Goal: Transaction & Acquisition: Purchase product/service

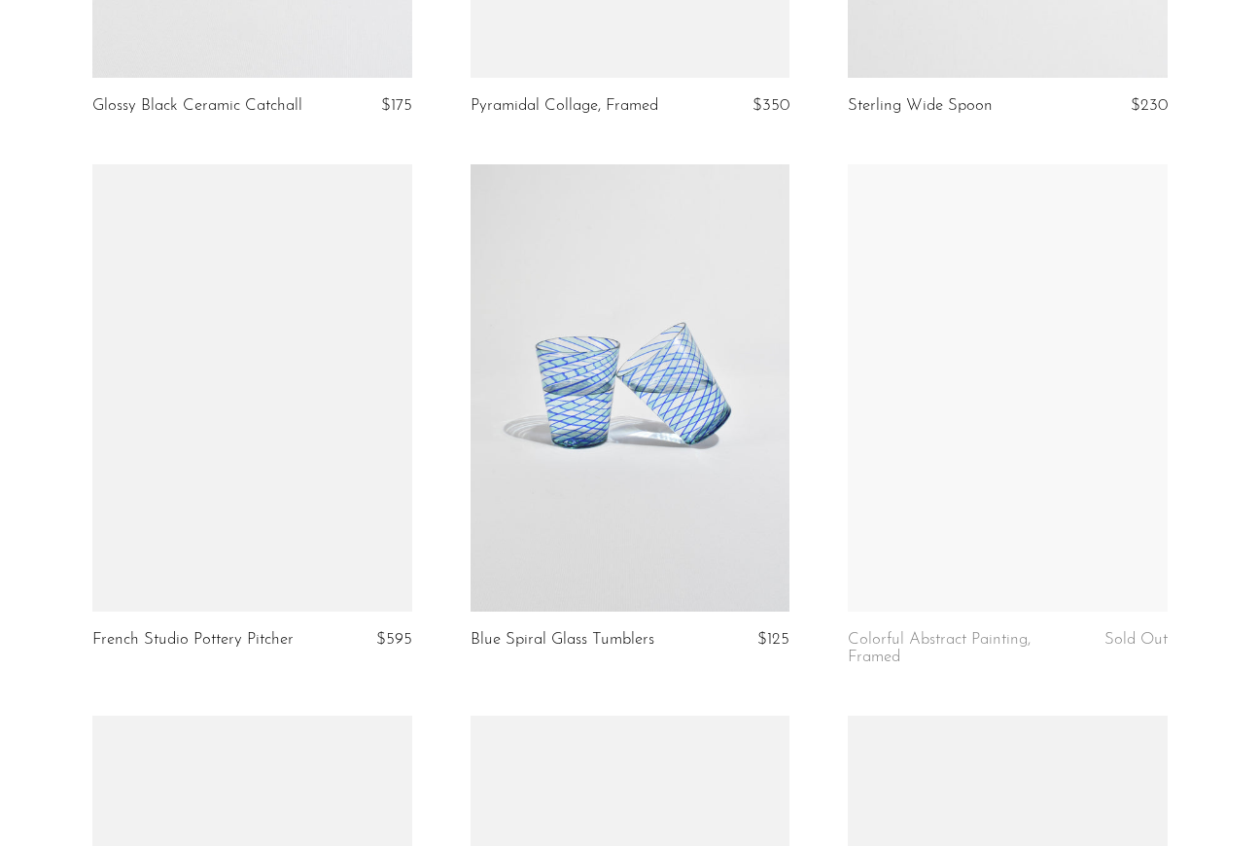
scroll to position [3824, 0]
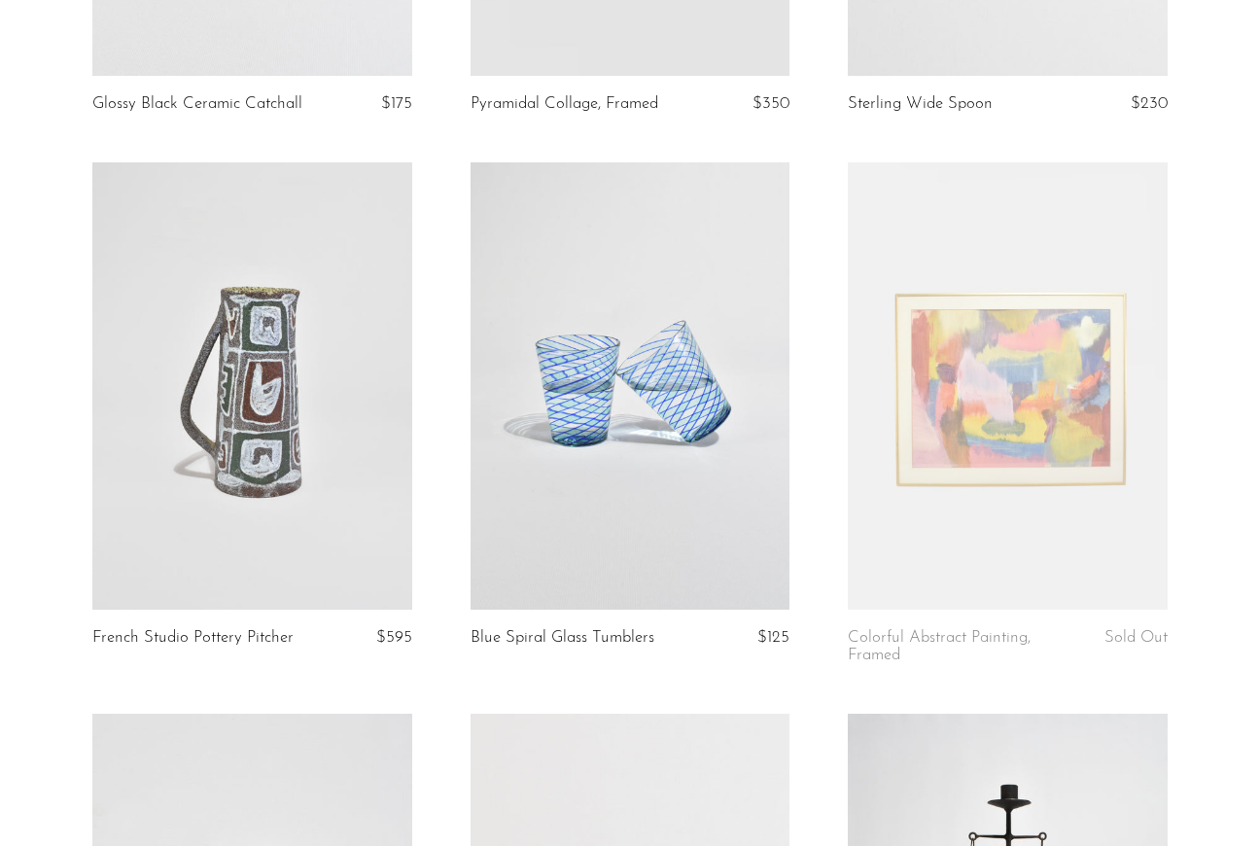
click at [576, 411] on link at bounding box center [631, 385] width 320 height 447
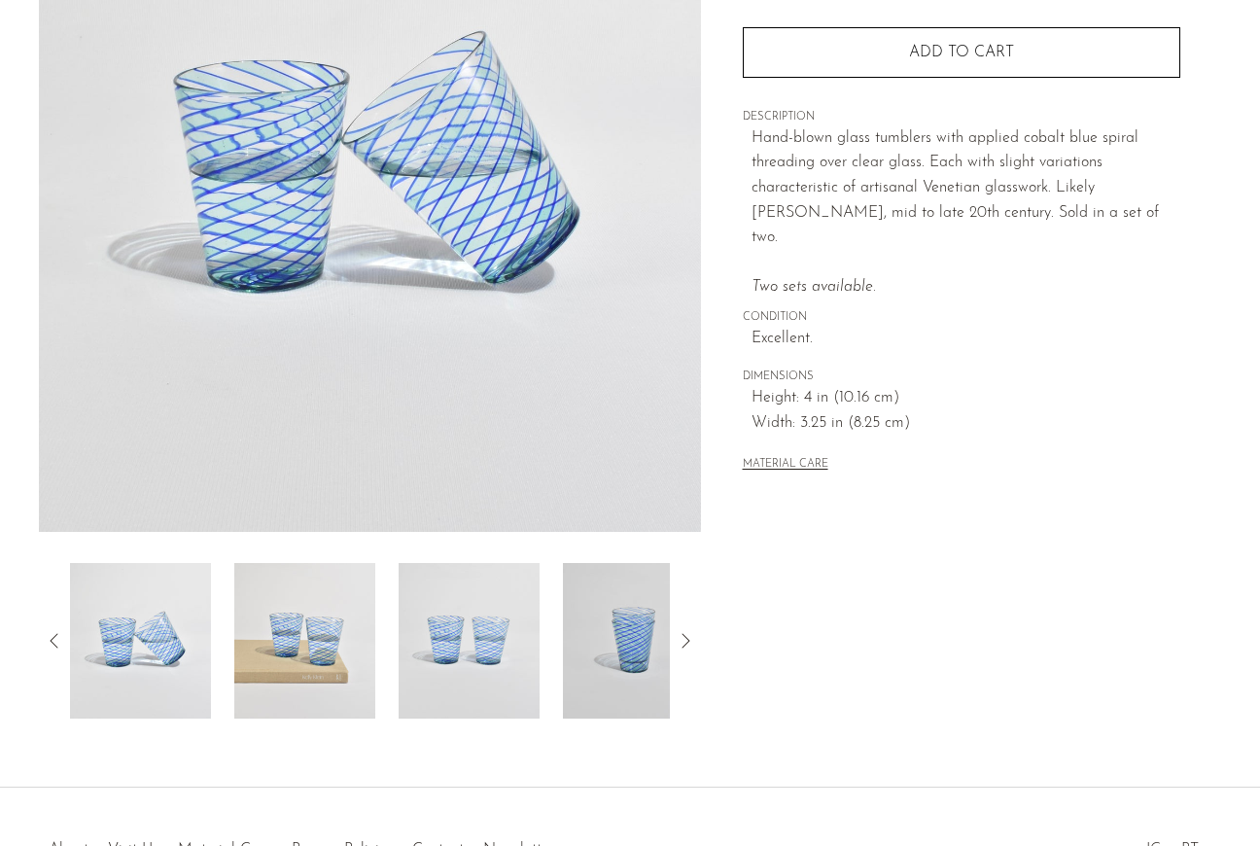
scroll to position [318, 0]
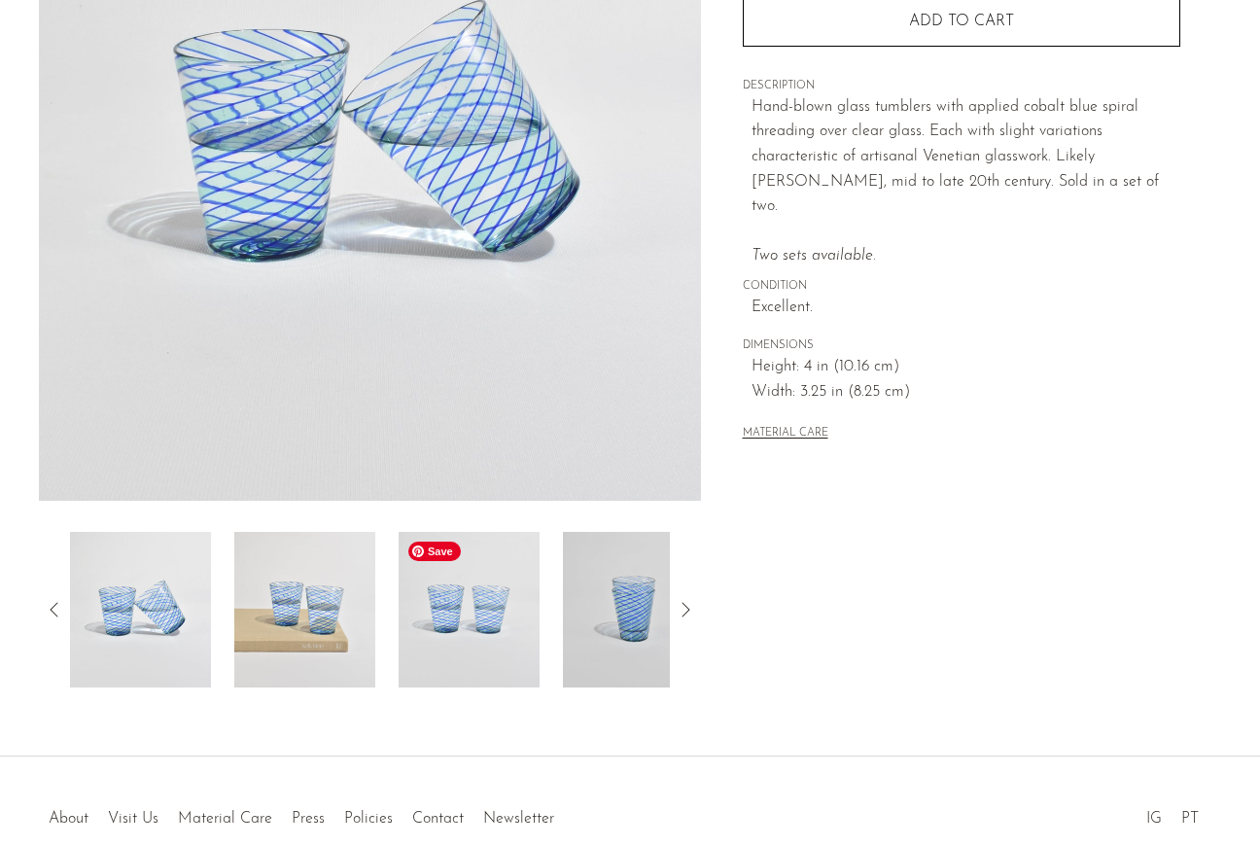
click at [490, 614] on img at bounding box center [469, 610] width 141 height 156
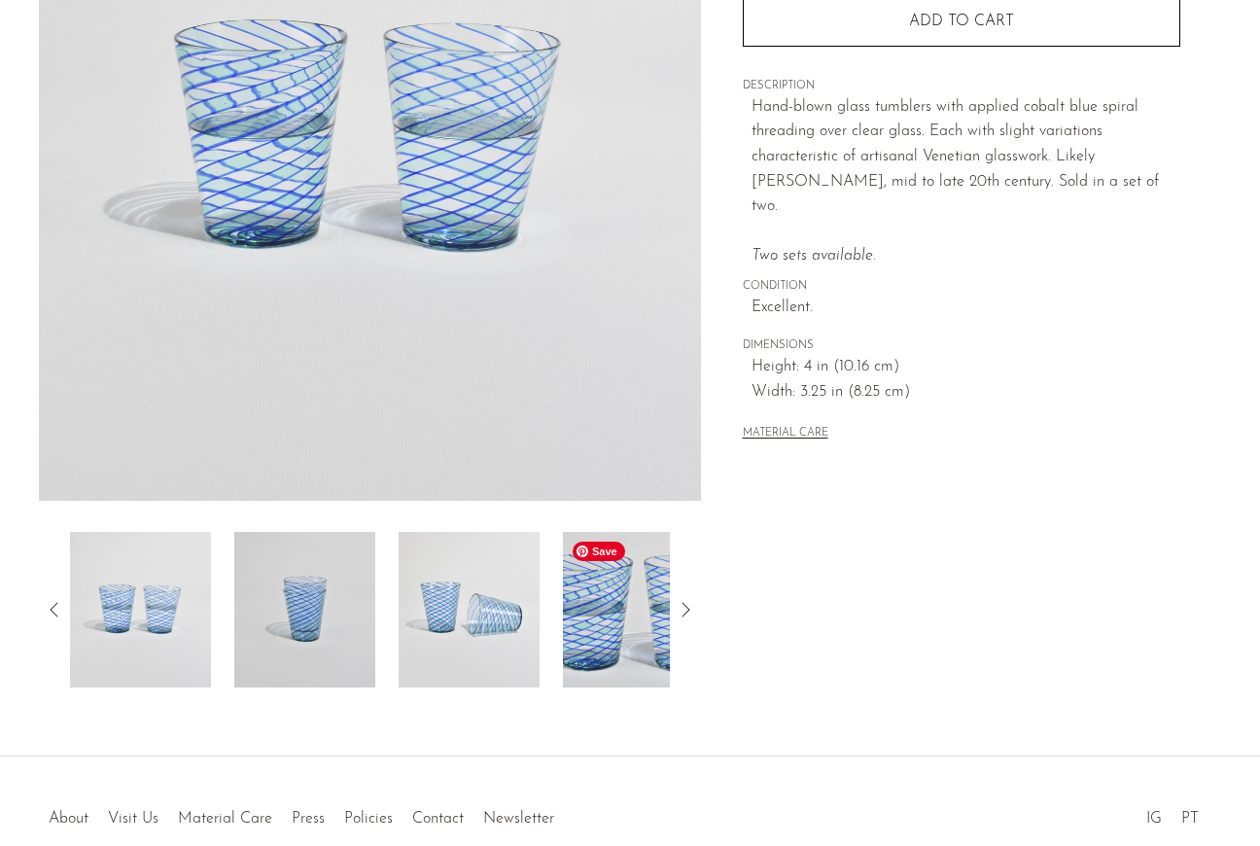
click at [601, 614] on img at bounding box center [633, 610] width 141 height 156
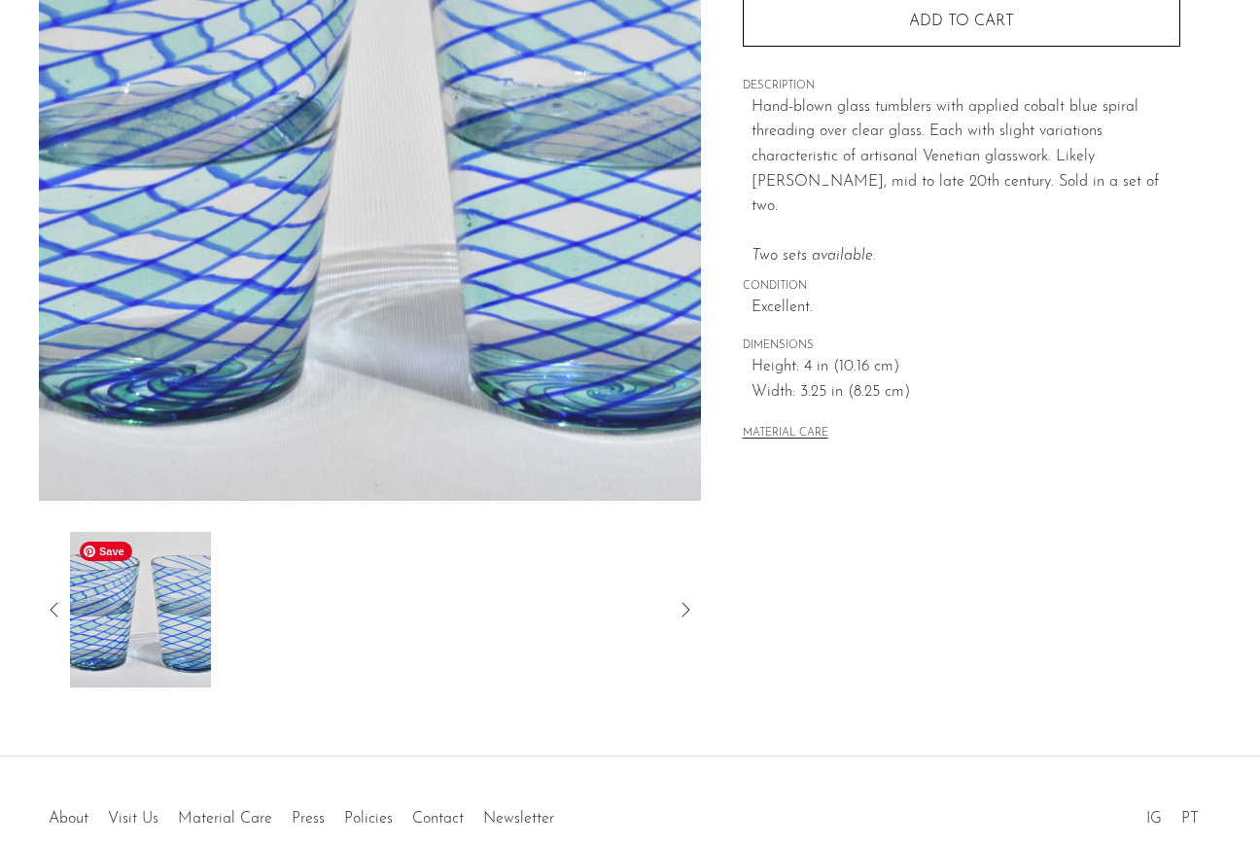
click at [103, 614] on img at bounding box center [140, 610] width 141 height 156
click at [47, 610] on icon at bounding box center [54, 609] width 23 height 23
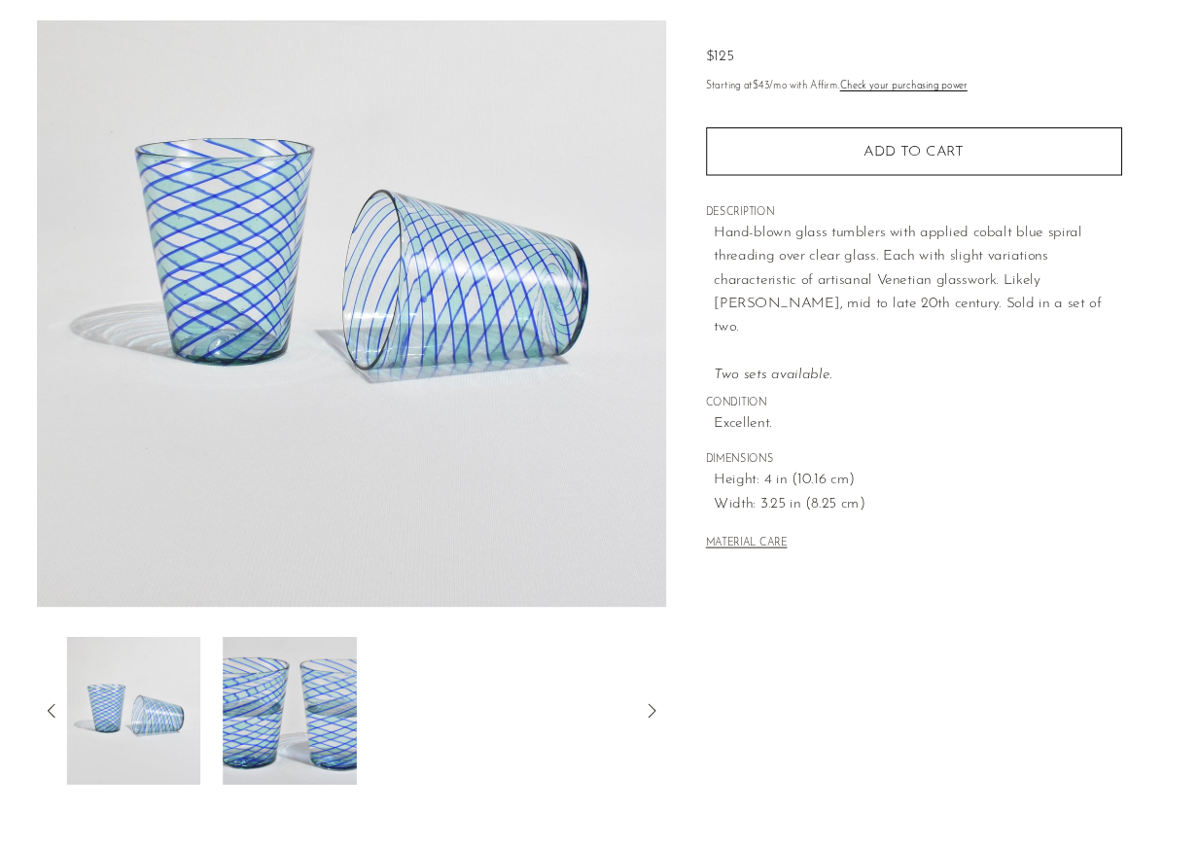
scroll to position [194, 0]
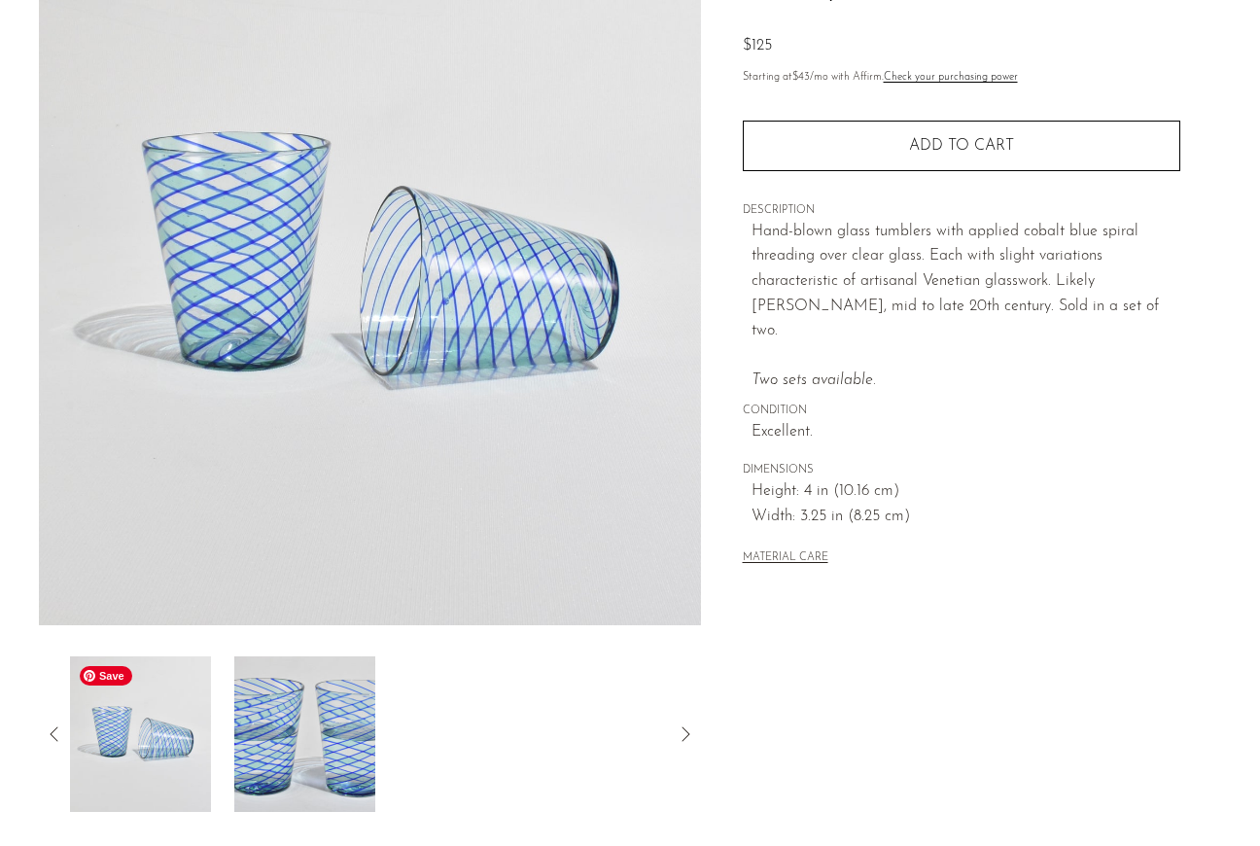
click at [137, 737] on img at bounding box center [140, 734] width 141 height 156
click at [54, 731] on icon at bounding box center [54, 734] width 23 height 23
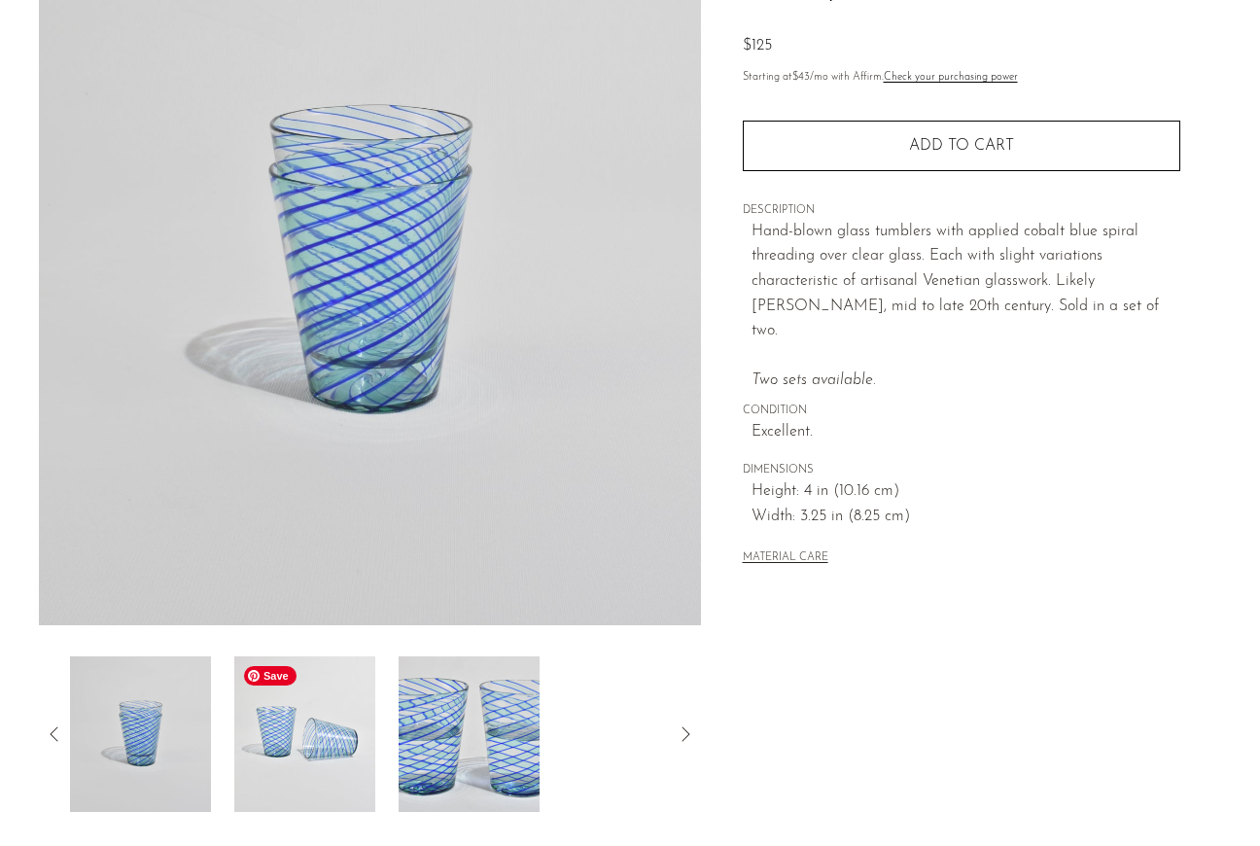
click at [272, 755] on img at bounding box center [304, 734] width 141 height 156
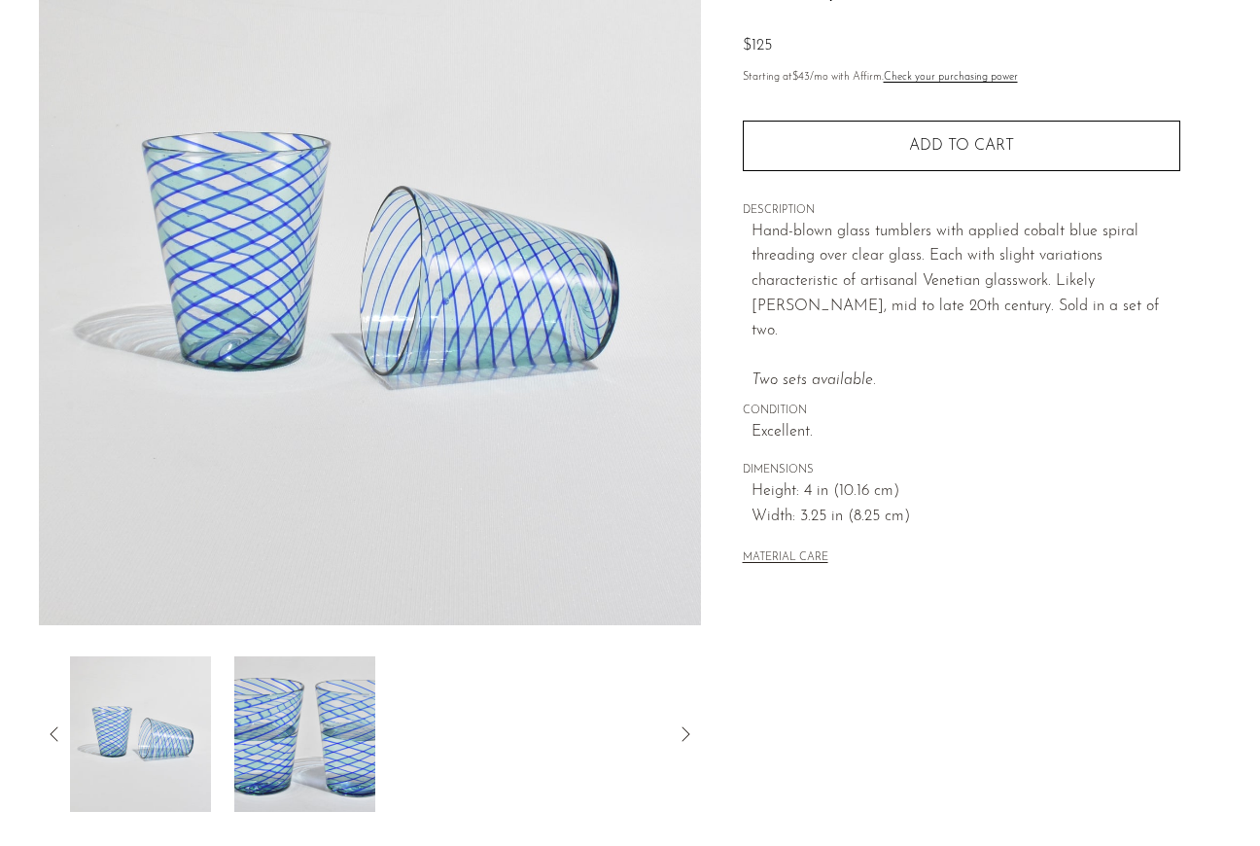
click at [1010, 307] on p "Hand-blown glass tumblers with applied cobalt blue spiral threading over clear …" at bounding box center [966, 307] width 429 height 174
click at [1028, 354] on p "Hand-blown glass tumblers with applied cobalt blue spiral threading over clear …" at bounding box center [966, 307] width 429 height 174
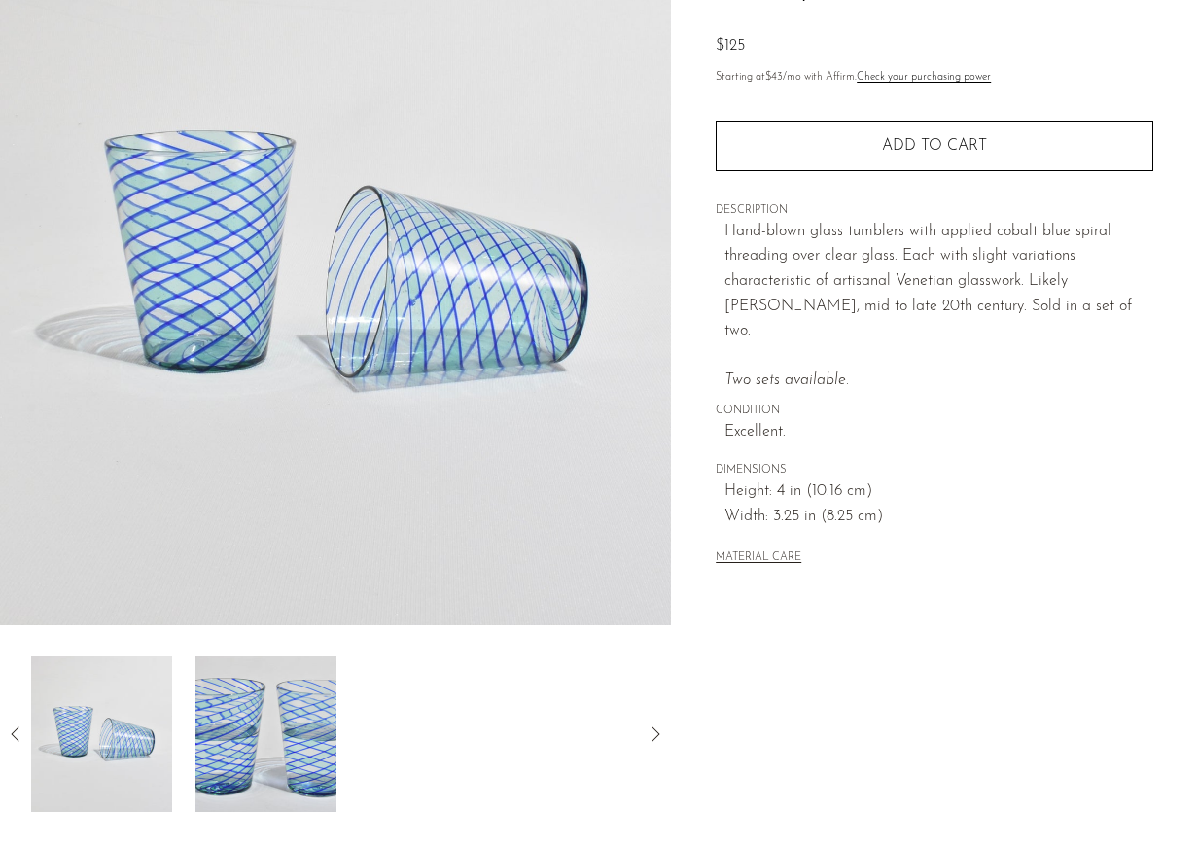
click at [834, 631] on div "Collections New Arrivals Blue Spiral Glass Tumblers $125 Starting at $43 /mo wi…" at bounding box center [934, 354] width 527 height 916
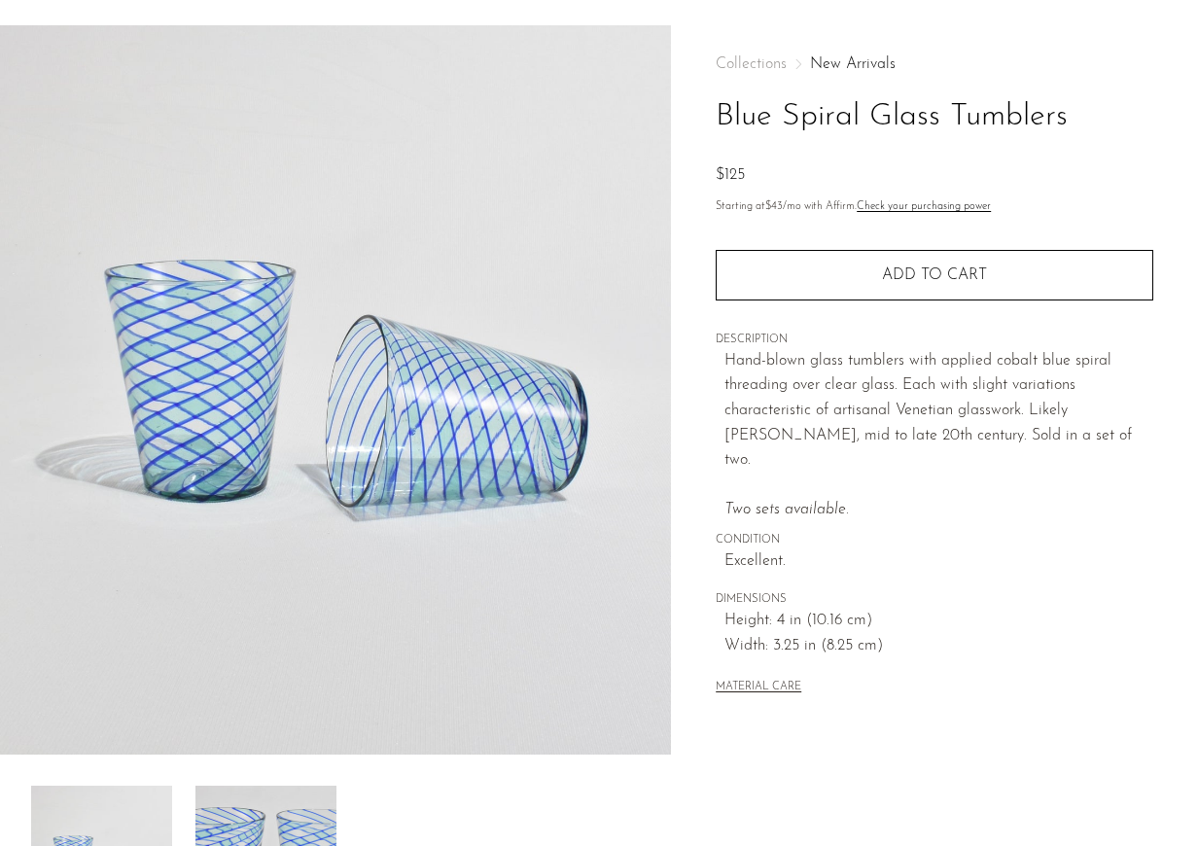
scroll to position [0, 0]
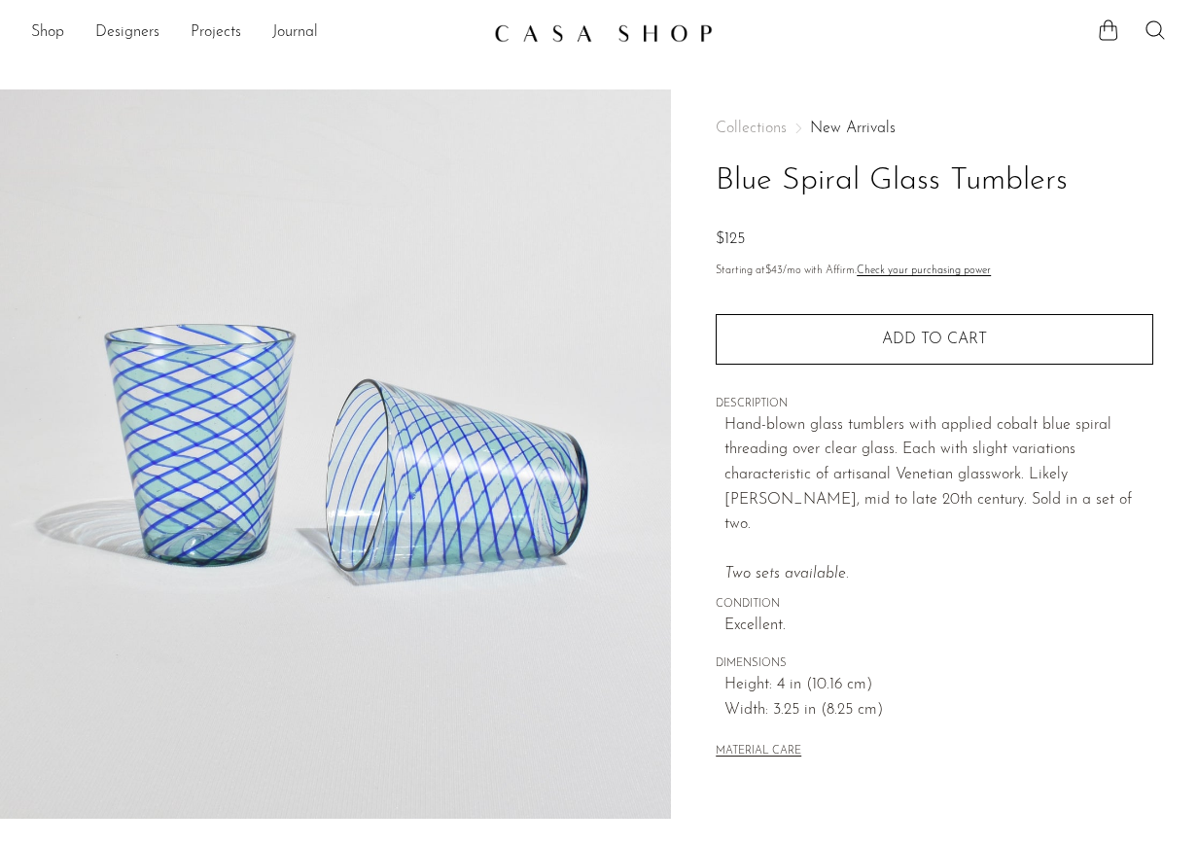
click at [995, 115] on div "Collections New Arrivals Blue Spiral Glass Tumblers $125 Starting at $43 /mo wi…" at bounding box center [935, 441] width 438 height 704
click at [965, 103] on div "Collections New Arrivals Blue Spiral Glass Tumblers $125 Starting at $43 /mo wi…" at bounding box center [935, 441] width 438 height 704
